Goal: Transaction & Acquisition: Purchase product/service

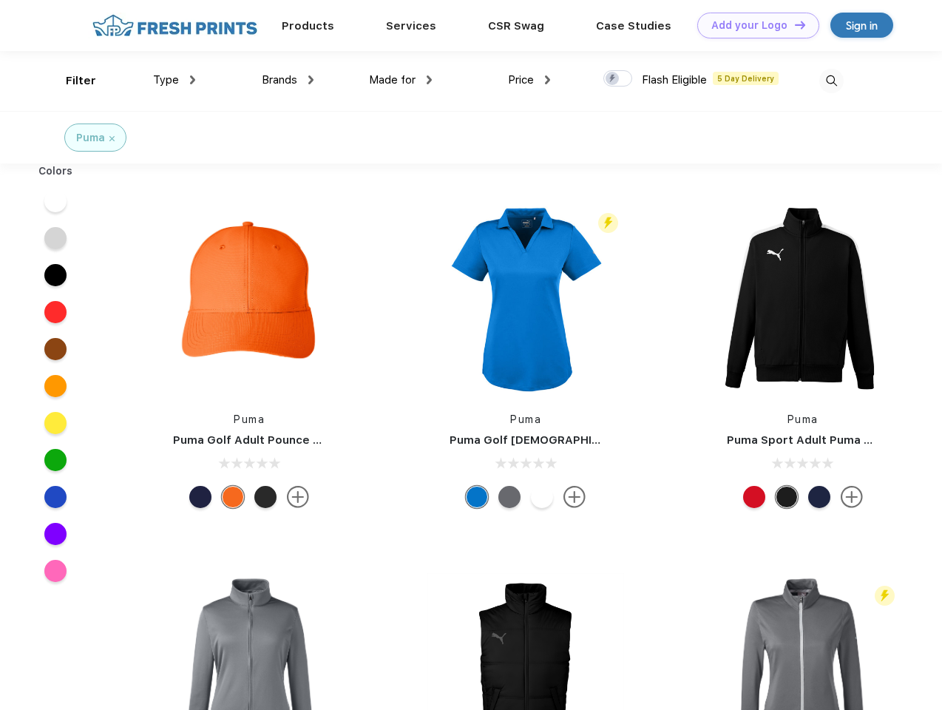
scroll to position [1, 0]
click at [753, 25] on link "Add your Logo Design Tool" at bounding box center [758, 26] width 122 height 26
click at [0, 0] on div "Design Tool" at bounding box center [0, 0] width 0 height 0
click at [793, 24] on link "Add your Logo Design Tool" at bounding box center [758, 26] width 122 height 26
click at [71, 81] on div "Filter" at bounding box center [81, 80] width 30 height 17
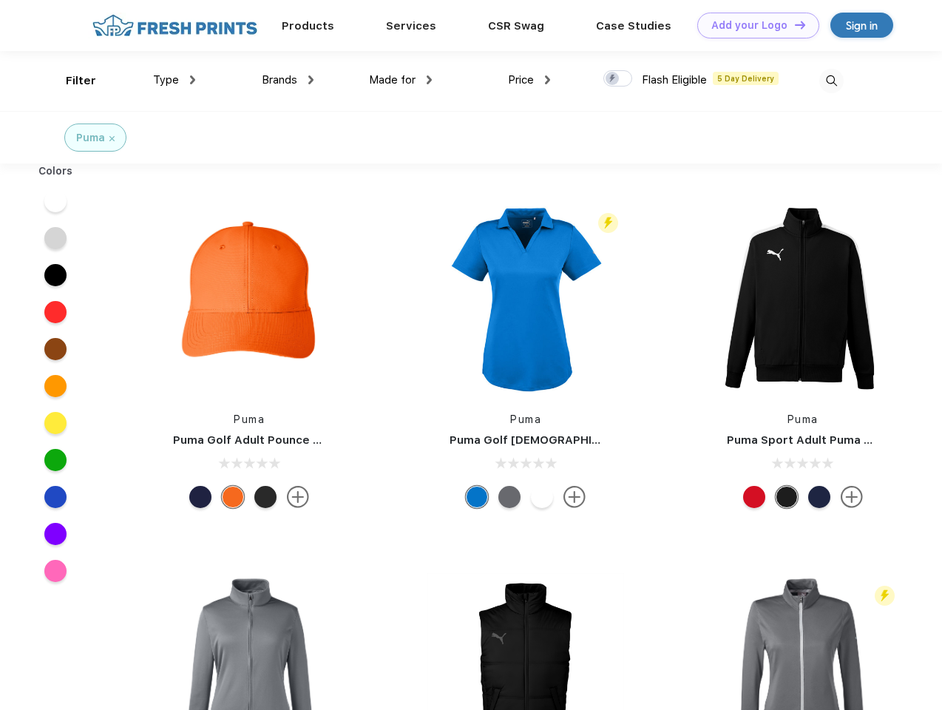
click at [174, 80] on span "Type" at bounding box center [166, 79] width 26 height 13
click at [288, 80] on span "Brands" at bounding box center [279, 79] width 35 height 13
click at [401, 80] on span "Made for" at bounding box center [392, 79] width 47 height 13
click at [529, 80] on span "Price" at bounding box center [521, 79] width 26 height 13
click at [618, 79] on div at bounding box center [617, 78] width 29 height 16
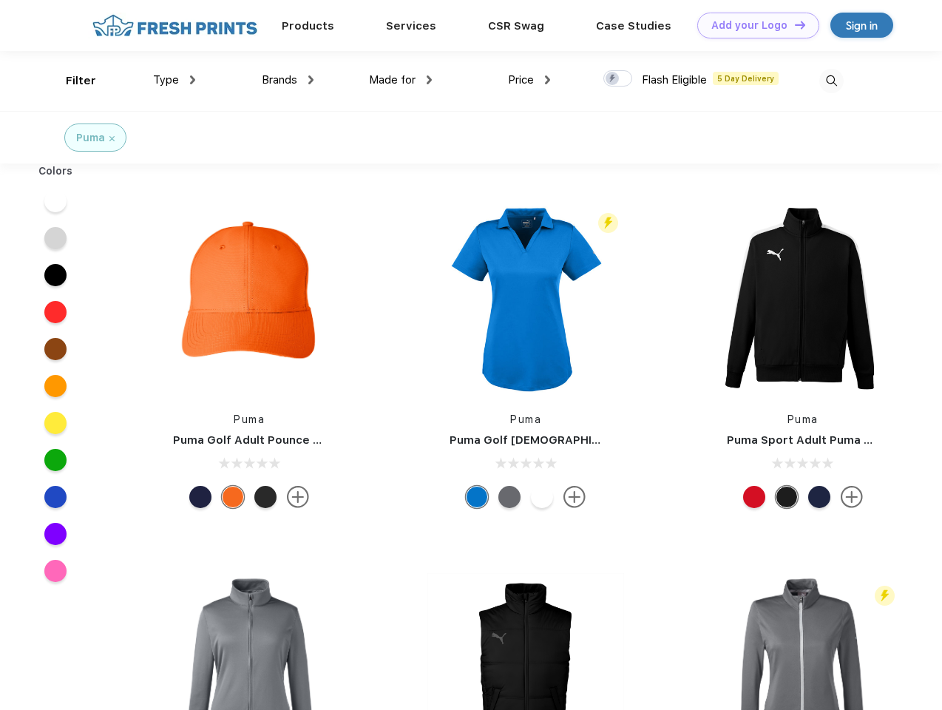
click at [613, 79] on input "checkbox" at bounding box center [608, 74] width 10 height 10
click at [831, 81] on img at bounding box center [831, 81] width 24 height 24
